Goal: Task Accomplishment & Management: Manage account settings

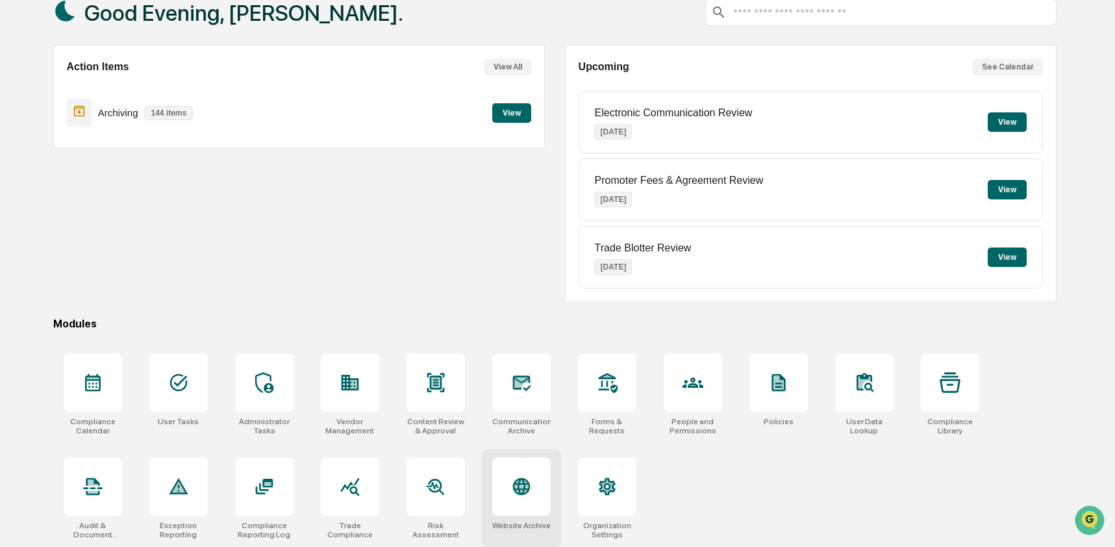
click at [538, 481] on div at bounding box center [521, 486] width 58 height 58
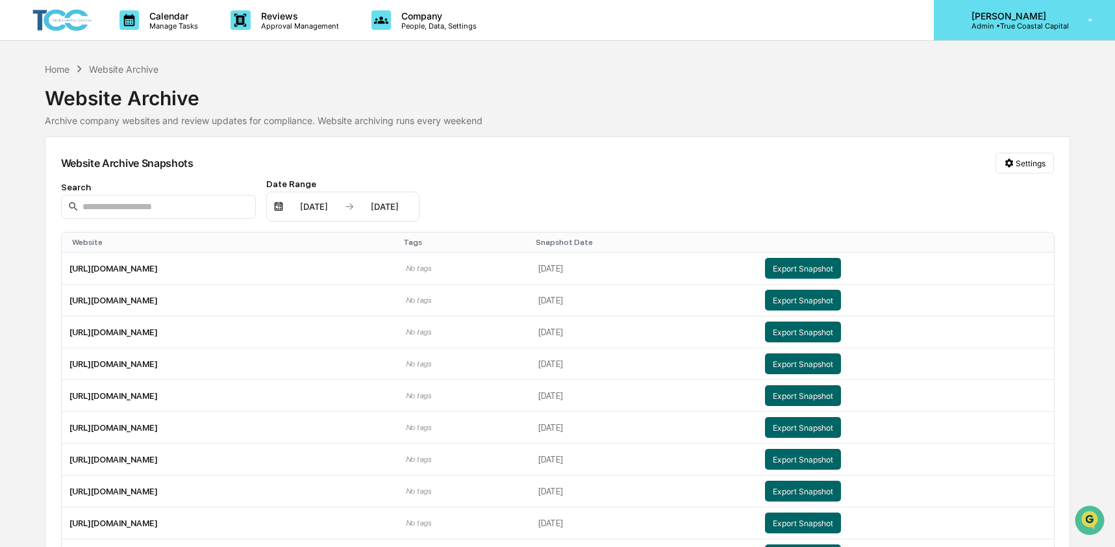
click at [1015, 21] on p "Admin • True Coastal Capital" at bounding box center [1015, 25] width 108 height 9
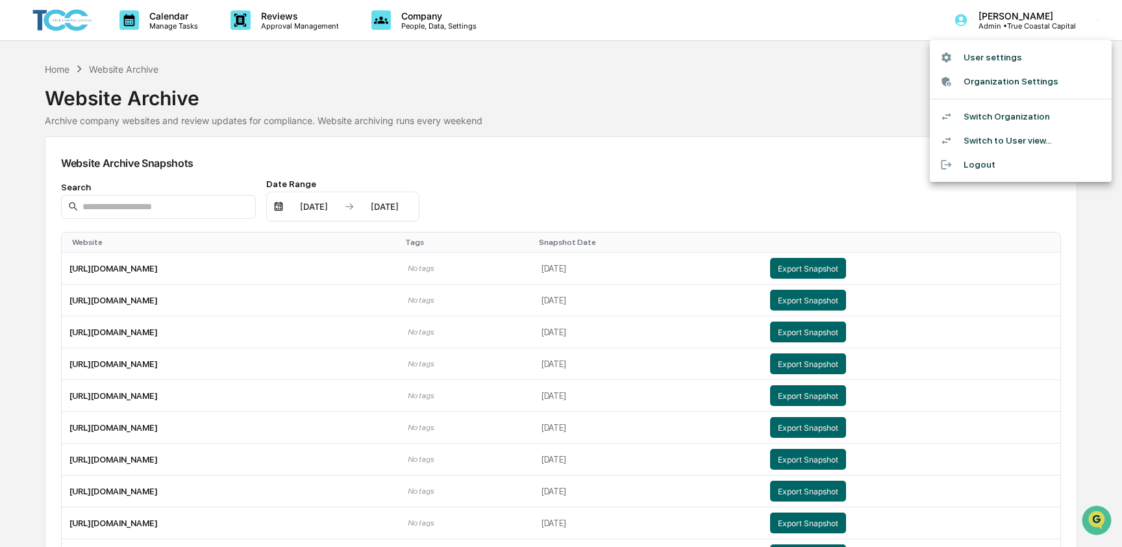
click at [1017, 108] on li "Switch Organization" at bounding box center [1021, 117] width 182 height 24
